Goal: Task Accomplishment & Management: Use online tool/utility

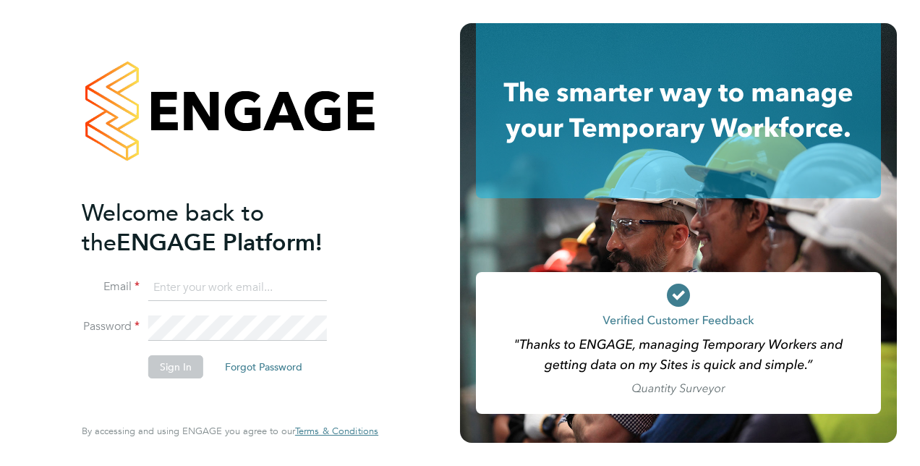
type input "steven.mcintyre@vistry.co.uk"
click at [161, 372] on button "Sign In" at bounding box center [175, 366] width 55 height 23
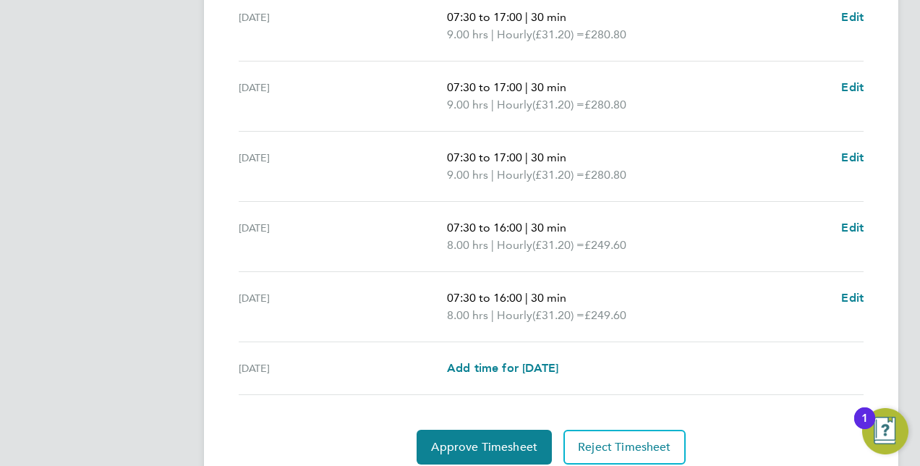
scroll to position [605, 0]
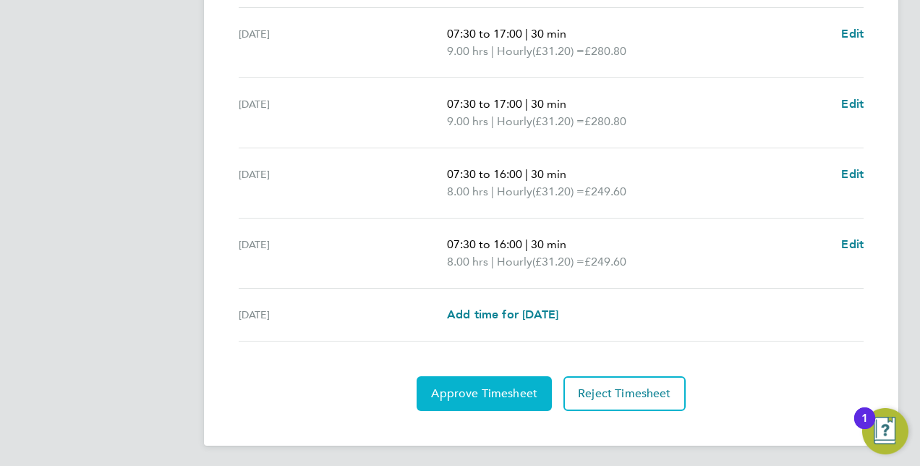
click at [506, 391] on span "Approve Timesheet" at bounding box center [484, 393] width 106 height 14
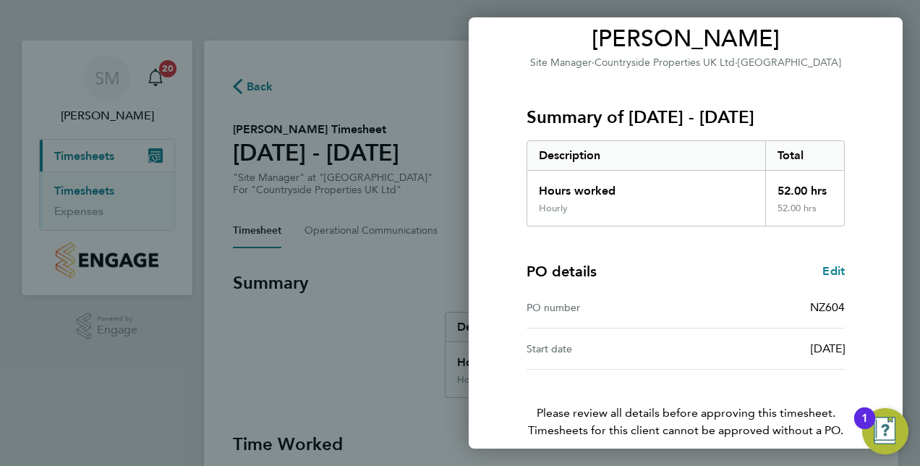
scroll to position [184, 0]
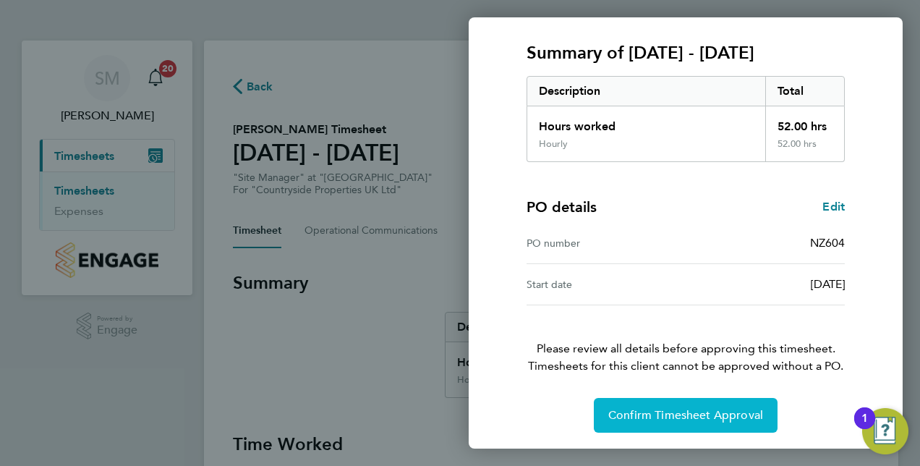
click at [721, 403] on button "Confirm Timesheet Approval" at bounding box center [686, 415] width 184 height 35
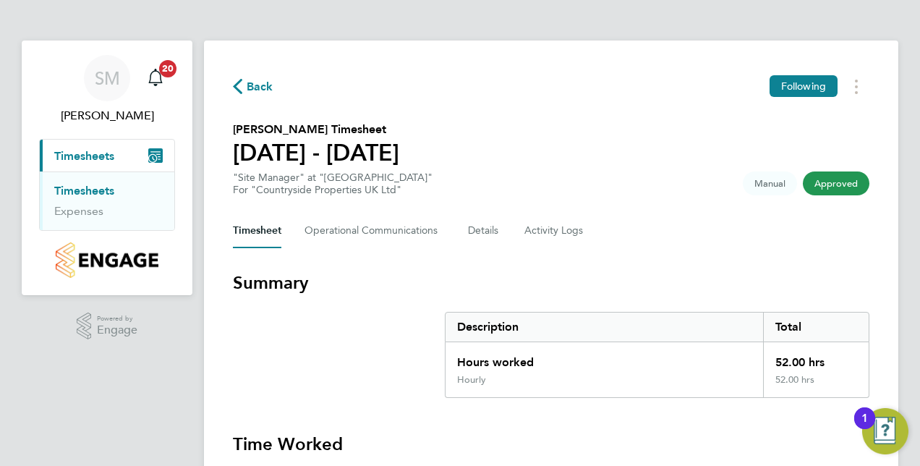
click at [846, 182] on span "Approved" at bounding box center [835, 183] width 67 height 24
click at [78, 184] on link "Timesheets" at bounding box center [84, 191] width 60 height 14
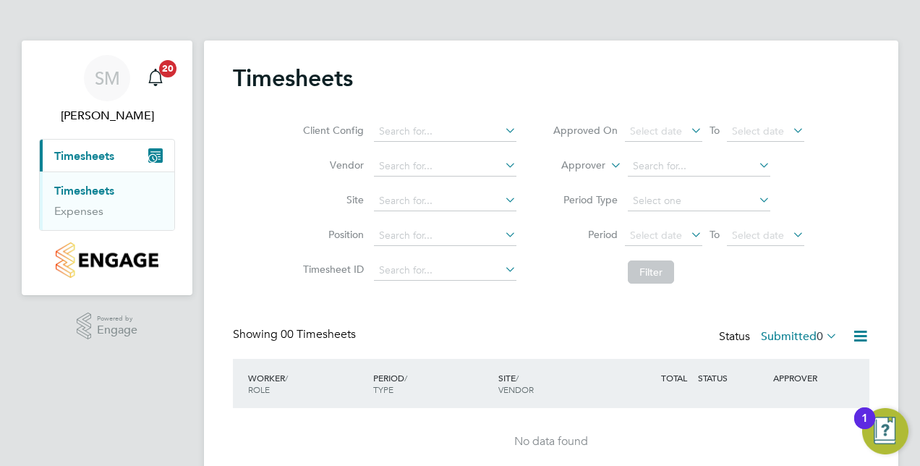
click at [91, 194] on link "Timesheets" at bounding box center [84, 191] width 60 height 14
